Goal: Task Accomplishment & Management: Use online tool/utility

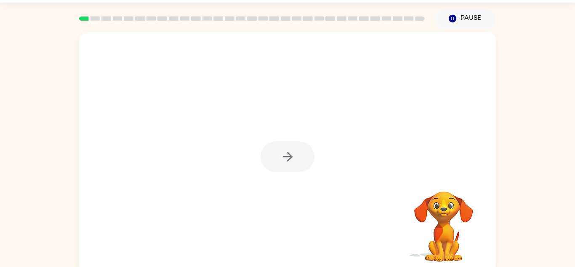
scroll to position [29, 0]
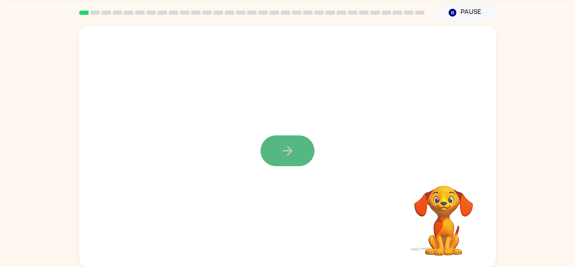
click at [277, 150] on button "button" at bounding box center [288, 150] width 54 height 31
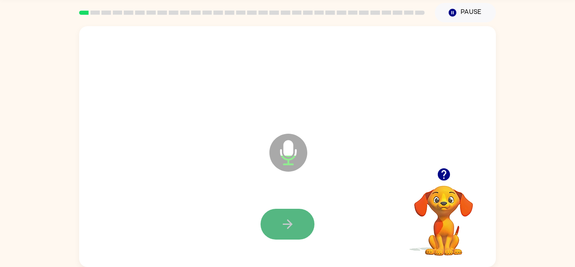
click at [281, 217] on icon "button" at bounding box center [288, 224] width 15 height 15
click at [290, 220] on icon "button" at bounding box center [288, 224] width 15 height 15
click at [292, 231] on button "button" at bounding box center [288, 224] width 54 height 31
click at [289, 229] on icon "button" at bounding box center [288, 224] width 15 height 15
click at [295, 230] on button "button" at bounding box center [288, 224] width 54 height 31
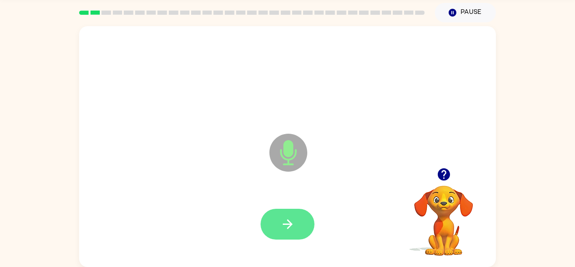
click at [297, 223] on button "button" at bounding box center [288, 224] width 54 height 31
click at [290, 230] on icon "button" at bounding box center [288, 224] width 15 height 15
click at [264, 221] on button "button" at bounding box center [288, 224] width 54 height 31
click at [285, 223] on icon "button" at bounding box center [288, 224] width 10 height 10
click at [277, 226] on button "button" at bounding box center [288, 224] width 54 height 31
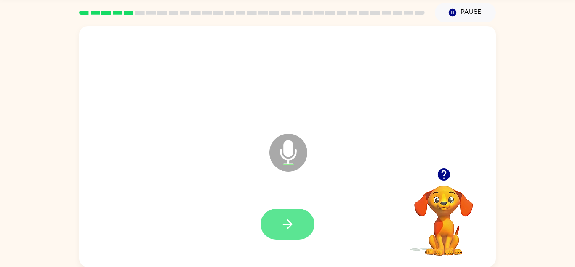
click at [297, 217] on button "button" at bounding box center [288, 224] width 54 height 31
click at [293, 230] on icon "button" at bounding box center [288, 224] width 15 height 15
click at [294, 224] on icon "button" at bounding box center [288, 224] width 15 height 15
click at [295, 222] on icon "button" at bounding box center [288, 224] width 15 height 15
click at [302, 226] on button "button" at bounding box center [288, 224] width 54 height 31
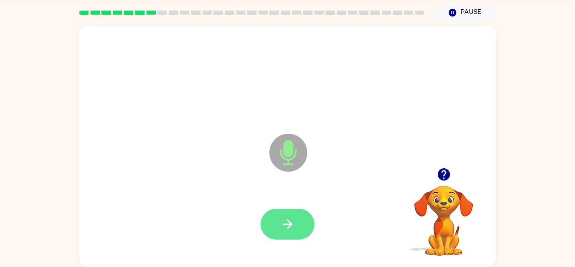
click at [288, 225] on icon "button" at bounding box center [288, 224] width 15 height 15
click at [295, 222] on icon "button" at bounding box center [288, 224] width 15 height 15
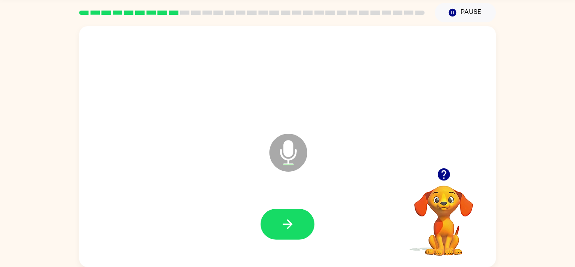
click at [443, 176] on icon "button" at bounding box center [444, 174] width 12 height 12
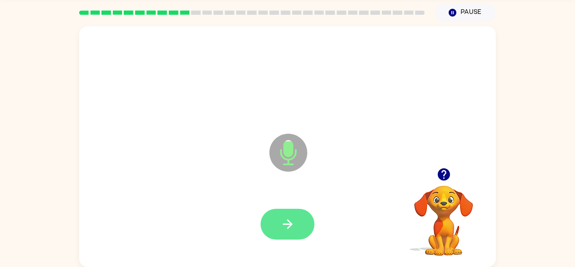
click at [281, 233] on button "button" at bounding box center [288, 224] width 54 height 31
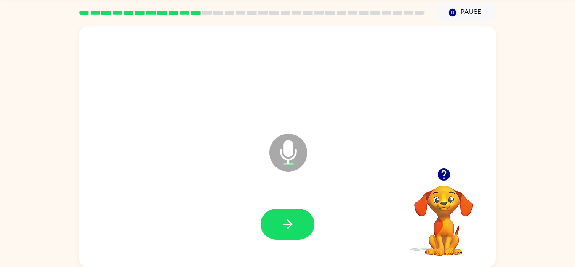
click at [447, 174] on icon "button" at bounding box center [444, 174] width 12 height 12
click at [295, 231] on icon "button" at bounding box center [288, 224] width 15 height 15
click at [444, 175] on icon "button" at bounding box center [444, 174] width 15 height 15
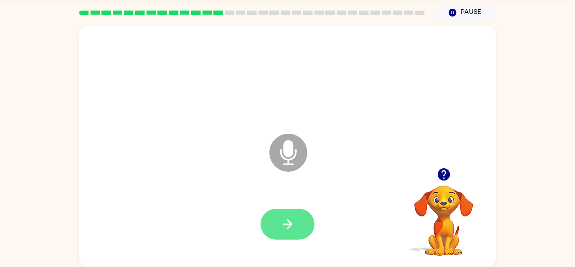
click at [287, 225] on icon "button" at bounding box center [288, 224] width 15 height 15
click at [273, 227] on button "button" at bounding box center [288, 224] width 54 height 31
click at [284, 226] on icon "button" at bounding box center [288, 224] width 15 height 15
click at [275, 221] on button "button" at bounding box center [288, 224] width 54 height 31
click at [294, 230] on icon "button" at bounding box center [288, 224] width 15 height 15
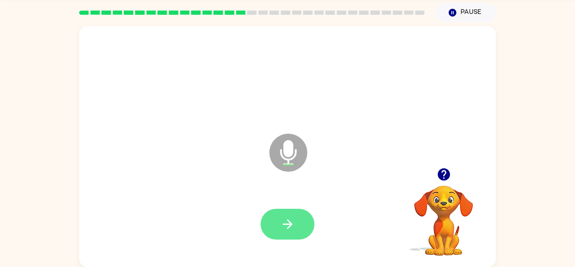
click at [284, 224] on icon "button" at bounding box center [288, 224] width 10 height 10
click at [288, 228] on icon "button" at bounding box center [288, 224] width 10 height 10
click at [296, 223] on button "button" at bounding box center [288, 224] width 54 height 31
click at [281, 217] on icon "button" at bounding box center [288, 224] width 15 height 15
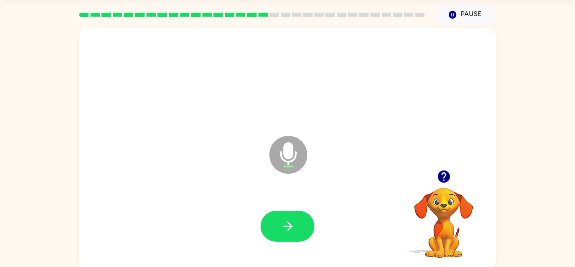
scroll to position [27, 0]
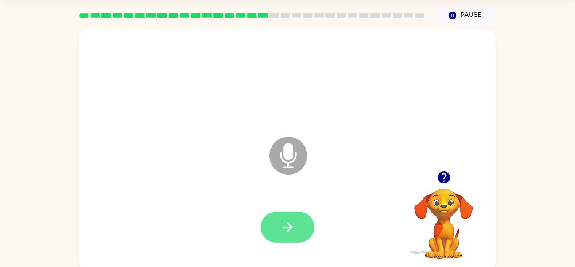
click at [286, 229] on icon "button" at bounding box center [288, 226] width 15 height 15
click at [288, 223] on icon "button" at bounding box center [288, 227] width 10 height 10
click at [444, 179] on icon "button" at bounding box center [444, 177] width 15 height 15
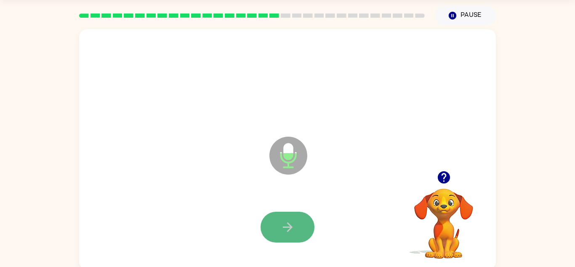
click at [287, 230] on icon "button" at bounding box center [288, 226] width 15 height 15
click at [290, 225] on icon "button" at bounding box center [288, 227] width 10 height 10
click at [290, 227] on icon "button" at bounding box center [288, 227] width 10 height 10
click at [287, 223] on icon "button" at bounding box center [288, 226] width 15 height 15
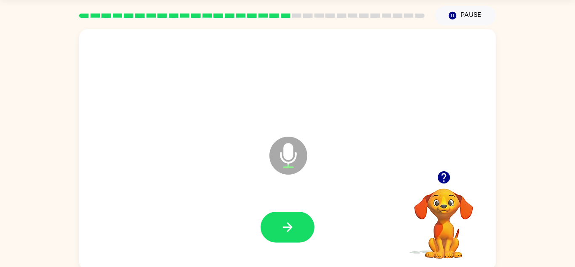
click at [441, 179] on icon "button" at bounding box center [444, 177] width 12 height 12
click at [295, 223] on icon "button" at bounding box center [288, 226] width 15 height 15
click at [296, 234] on button "button" at bounding box center [288, 226] width 54 height 31
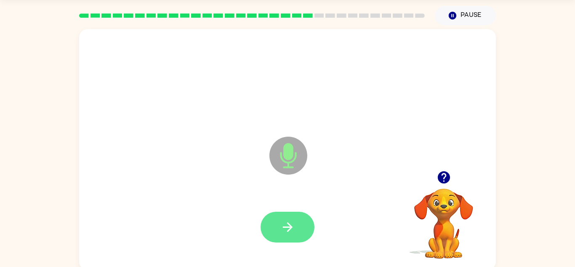
click at [300, 217] on button "button" at bounding box center [288, 226] width 54 height 31
click at [290, 229] on icon "button" at bounding box center [288, 227] width 10 height 10
click at [288, 225] on icon "button" at bounding box center [288, 226] width 15 height 15
click at [287, 227] on icon "button" at bounding box center [288, 226] width 15 height 15
click at [288, 222] on icon "button" at bounding box center [288, 226] width 15 height 15
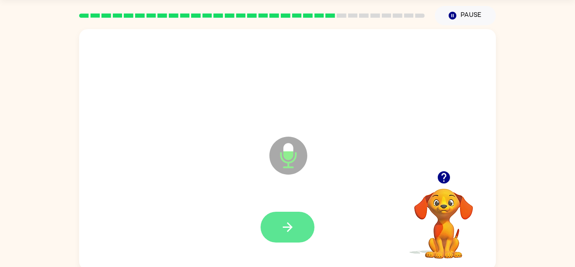
click at [285, 222] on icon "button" at bounding box center [288, 226] width 15 height 15
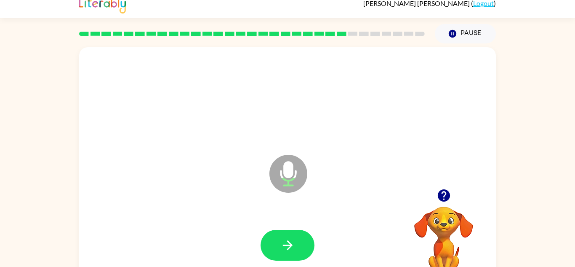
scroll to position [0, 0]
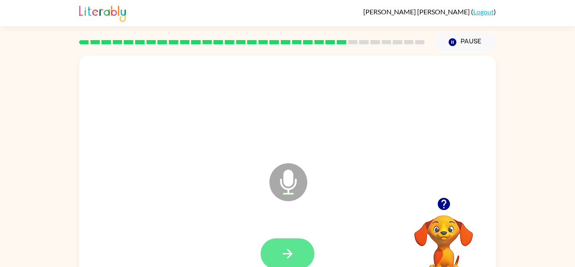
click at [285, 247] on icon "button" at bounding box center [288, 253] width 15 height 15
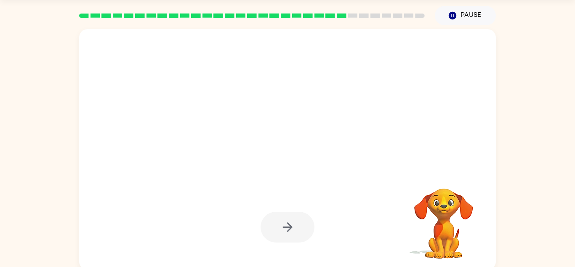
scroll to position [29, 0]
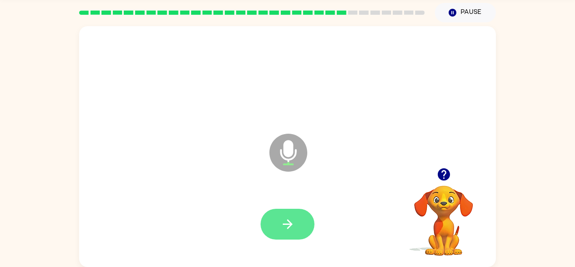
click at [291, 223] on icon "button" at bounding box center [288, 224] width 10 height 10
click at [300, 217] on button "button" at bounding box center [288, 224] width 54 height 31
click at [445, 176] on icon "button" at bounding box center [444, 174] width 12 height 12
click at [290, 222] on icon "button" at bounding box center [288, 224] width 10 height 10
click at [281, 222] on icon "button" at bounding box center [288, 224] width 15 height 15
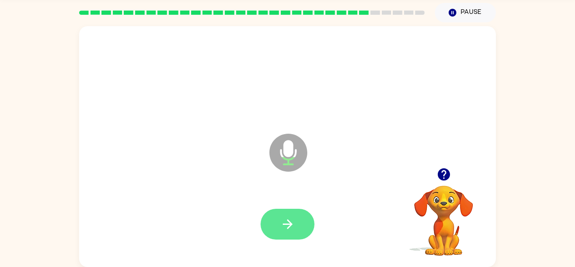
click at [289, 220] on icon "button" at bounding box center [288, 224] width 10 height 10
click at [291, 228] on icon "button" at bounding box center [288, 224] width 15 height 15
click at [292, 235] on button "button" at bounding box center [288, 224] width 54 height 31
click at [448, 177] on icon "button" at bounding box center [444, 174] width 12 height 12
click at [294, 221] on icon "button" at bounding box center [288, 224] width 15 height 15
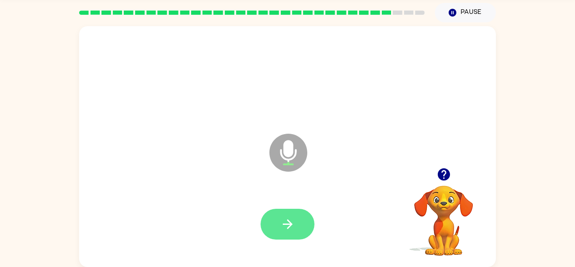
click at [289, 222] on icon "button" at bounding box center [288, 224] width 15 height 15
click at [448, 178] on icon "button" at bounding box center [444, 174] width 12 height 12
click at [294, 214] on button "button" at bounding box center [288, 224] width 54 height 31
click at [287, 224] on icon "button" at bounding box center [288, 224] width 10 height 10
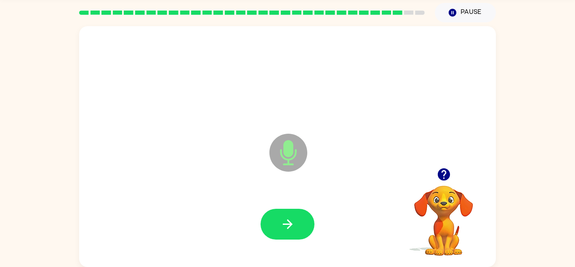
click at [439, 176] on icon "button" at bounding box center [444, 174] width 12 height 12
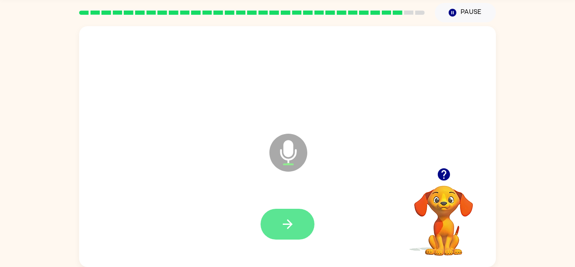
click at [293, 225] on icon "button" at bounding box center [288, 224] width 15 height 15
click at [277, 210] on button "button" at bounding box center [288, 224] width 54 height 31
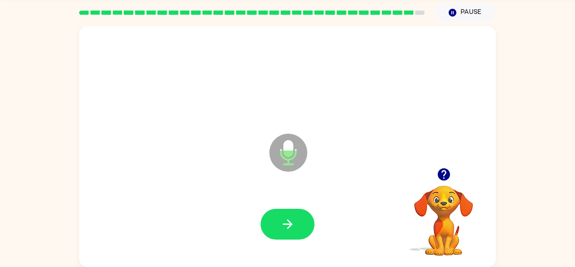
click at [445, 176] on icon "button" at bounding box center [444, 174] width 12 height 12
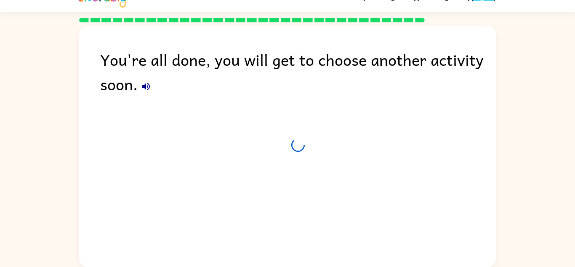
scroll to position [14, 0]
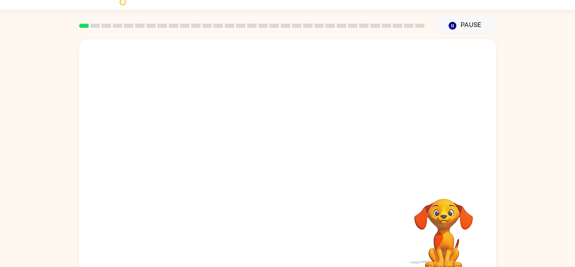
scroll to position [29, 0]
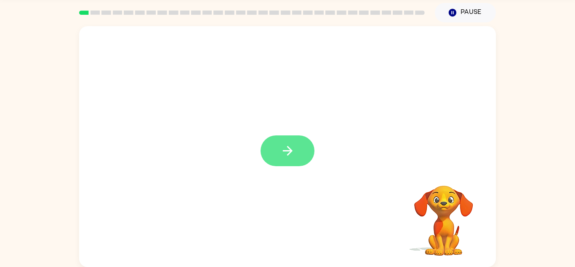
click at [308, 153] on button "button" at bounding box center [288, 150] width 54 height 31
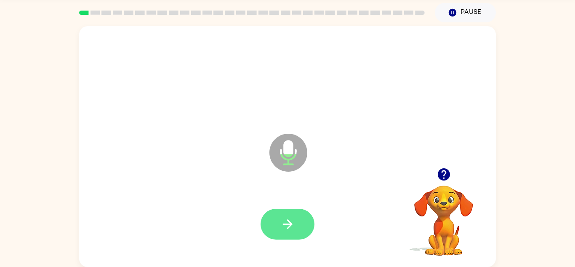
click at [280, 215] on button "button" at bounding box center [288, 224] width 54 height 31
click at [289, 225] on icon "button" at bounding box center [288, 224] width 15 height 15
click at [290, 232] on button "button" at bounding box center [288, 224] width 54 height 31
click at [290, 216] on button "button" at bounding box center [288, 224] width 54 height 31
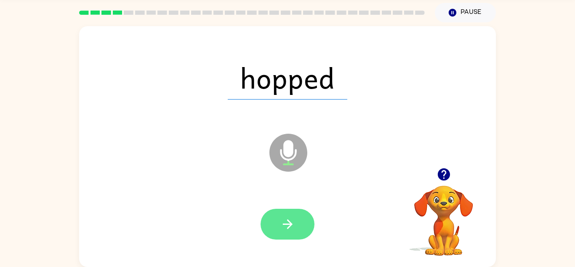
click at [289, 226] on icon "button" at bounding box center [288, 224] width 10 height 10
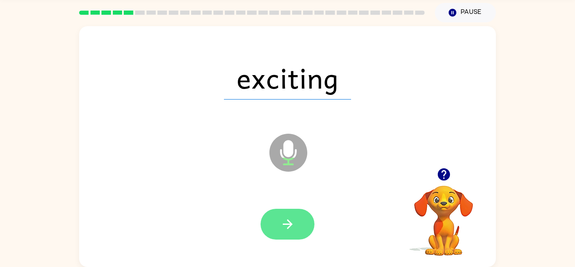
click at [292, 218] on icon "button" at bounding box center [288, 224] width 15 height 15
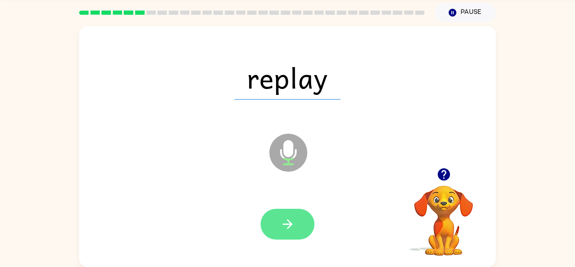
click at [289, 225] on icon "button" at bounding box center [288, 224] width 15 height 15
click at [275, 220] on button "button" at bounding box center [288, 224] width 54 height 31
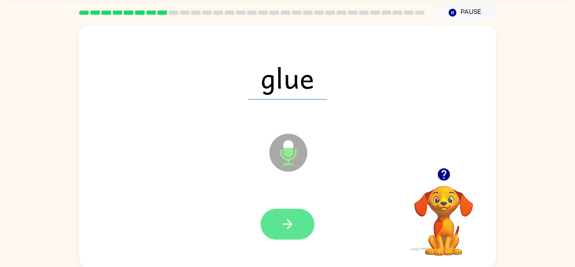
click at [290, 227] on icon "button" at bounding box center [288, 224] width 15 height 15
click at [289, 225] on icon "button" at bounding box center [288, 224] width 15 height 15
click at [284, 224] on icon "button" at bounding box center [288, 224] width 10 height 10
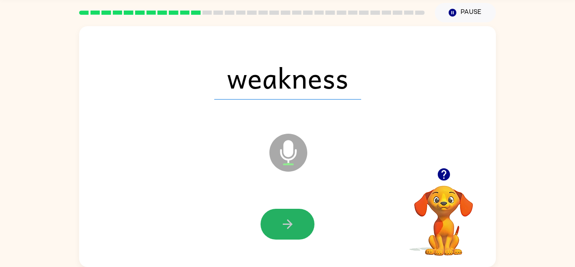
click at [284, 222] on icon "button" at bounding box center [288, 224] width 15 height 15
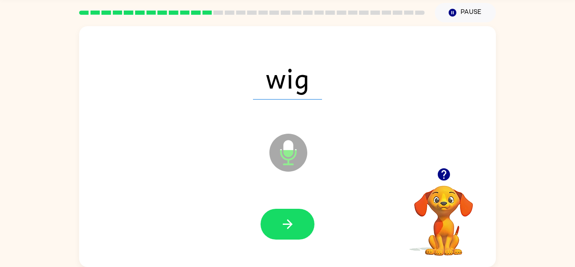
click at [284, 223] on icon "button" at bounding box center [288, 224] width 15 height 15
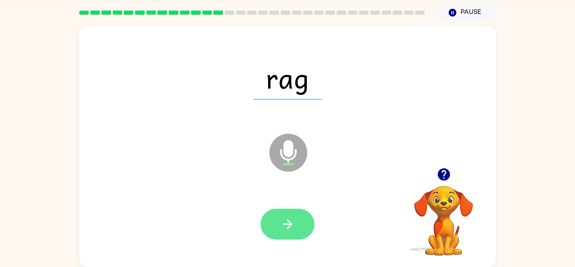
click at [294, 221] on icon "button" at bounding box center [288, 224] width 15 height 15
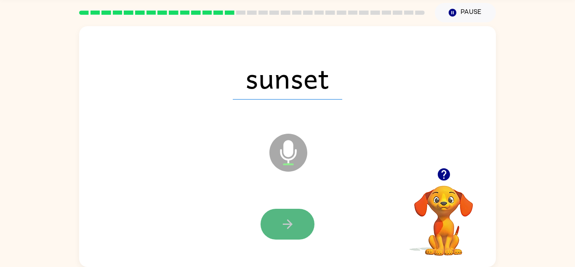
click at [297, 213] on button "button" at bounding box center [288, 224] width 54 height 31
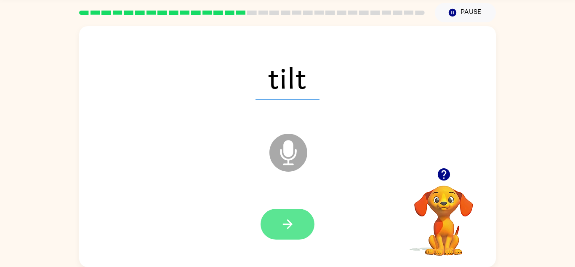
click at [297, 235] on button "button" at bounding box center [288, 224] width 54 height 31
click at [304, 220] on button "button" at bounding box center [288, 224] width 54 height 31
click at [289, 224] on icon "button" at bounding box center [288, 224] width 10 height 10
click at [300, 224] on button "button" at bounding box center [288, 224] width 54 height 31
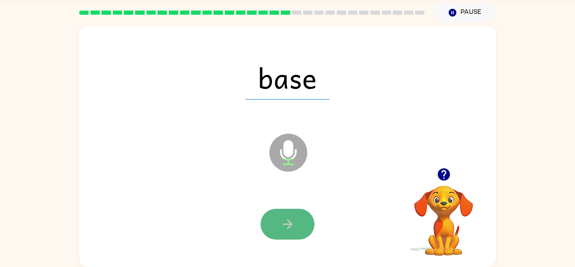
click at [285, 232] on button "button" at bounding box center [288, 224] width 54 height 31
click at [282, 215] on button "button" at bounding box center [288, 224] width 54 height 31
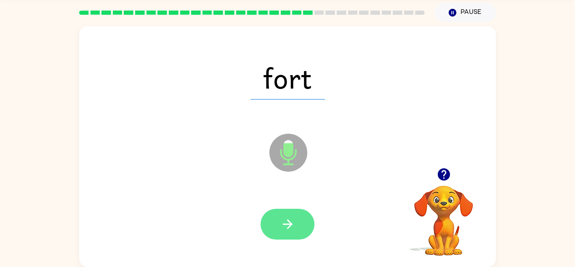
click at [289, 225] on icon "button" at bounding box center [288, 224] width 10 height 10
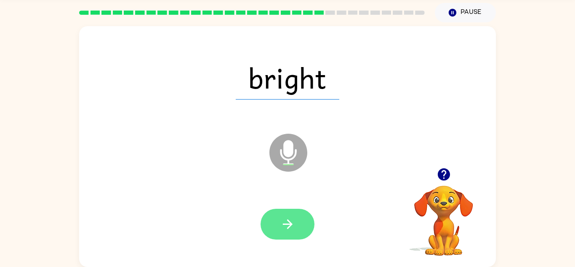
click at [289, 217] on icon "button" at bounding box center [288, 224] width 15 height 15
click at [286, 226] on icon "button" at bounding box center [288, 224] width 15 height 15
click at [290, 230] on icon "button" at bounding box center [288, 224] width 15 height 15
click at [289, 224] on icon "button" at bounding box center [288, 224] width 10 height 10
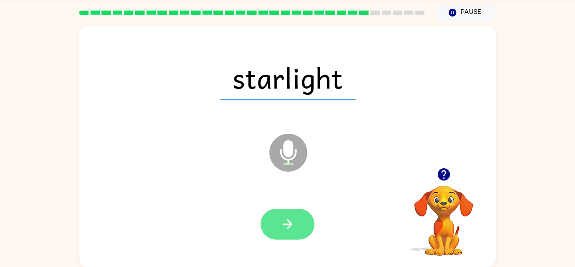
click at [285, 221] on icon "button" at bounding box center [288, 224] width 15 height 15
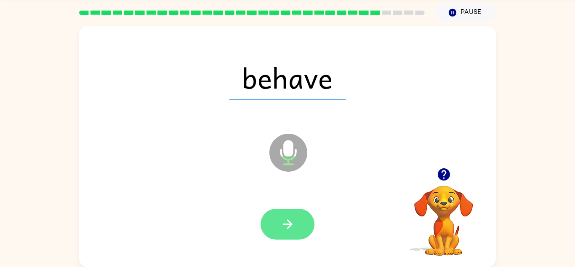
click at [292, 230] on icon "button" at bounding box center [288, 224] width 15 height 15
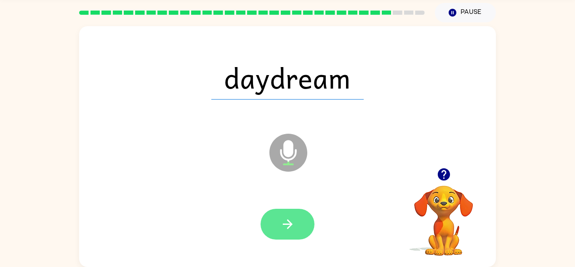
click at [297, 222] on button "button" at bounding box center [288, 224] width 54 height 31
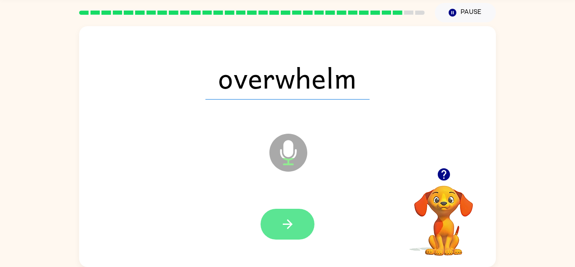
click at [286, 225] on icon "button" at bounding box center [288, 224] width 15 height 15
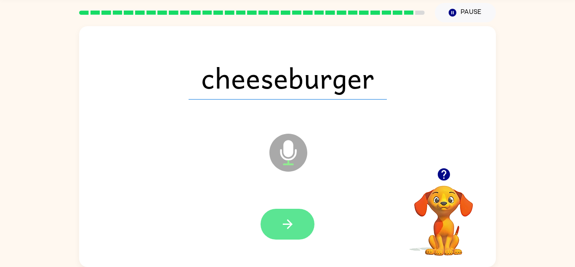
click at [289, 224] on icon "button" at bounding box center [288, 224] width 10 height 10
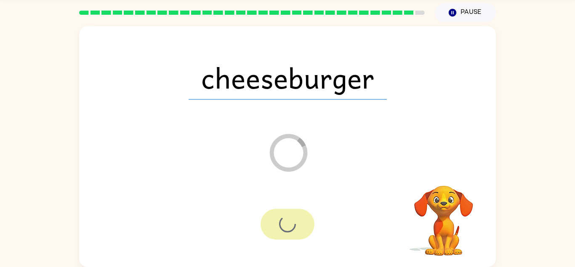
scroll to position [14, 0]
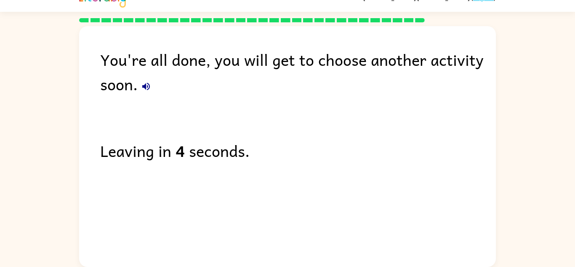
click at [155, 74] on div "You're all done, you will get to choose another activity soon." at bounding box center [298, 71] width 396 height 49
click at [148, 90] on icon "button" at bounding box center [146, 86] width 10 height 10
